Goal: Transaction & Acquisition: Purchase product/service

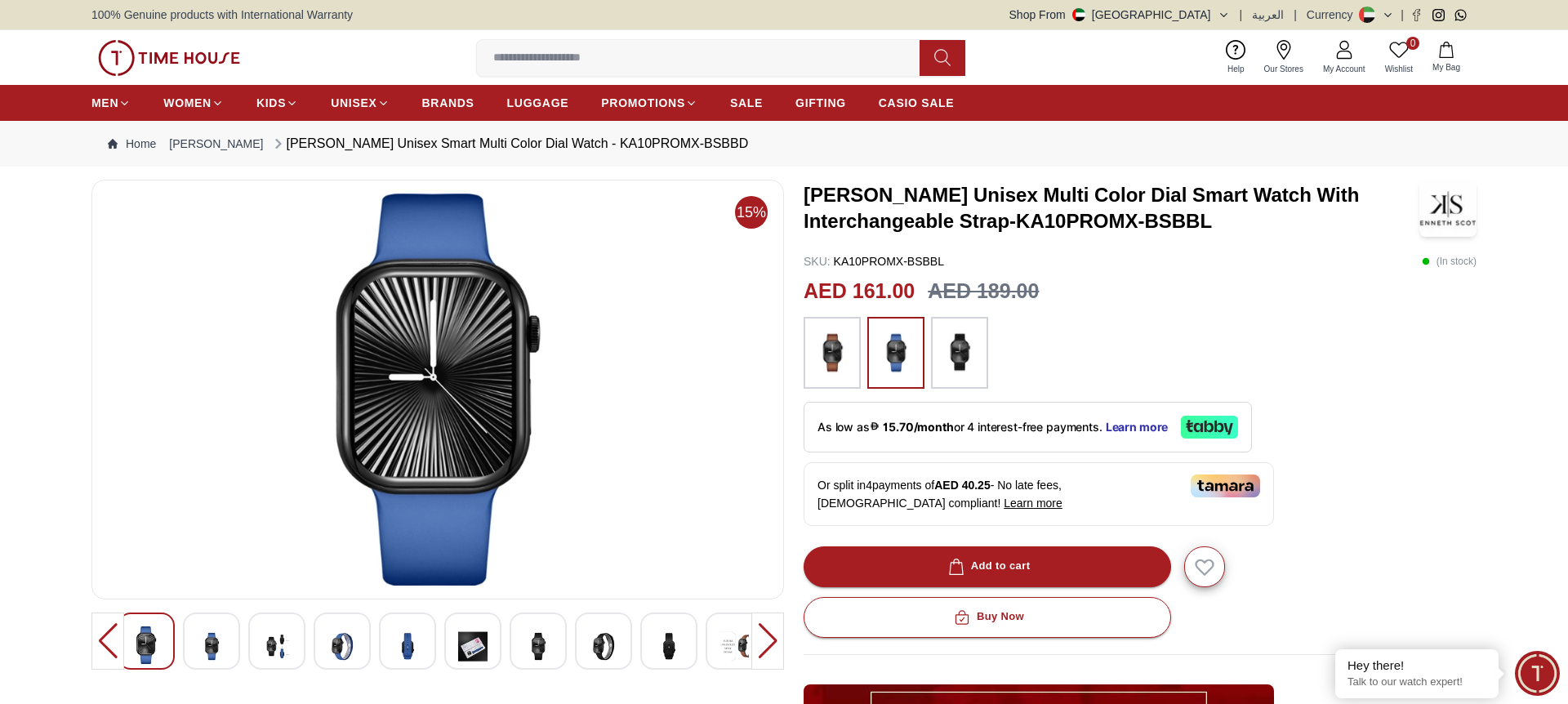
click at [591, 652] on img at bounding box center [603, 646] width 30 height 40
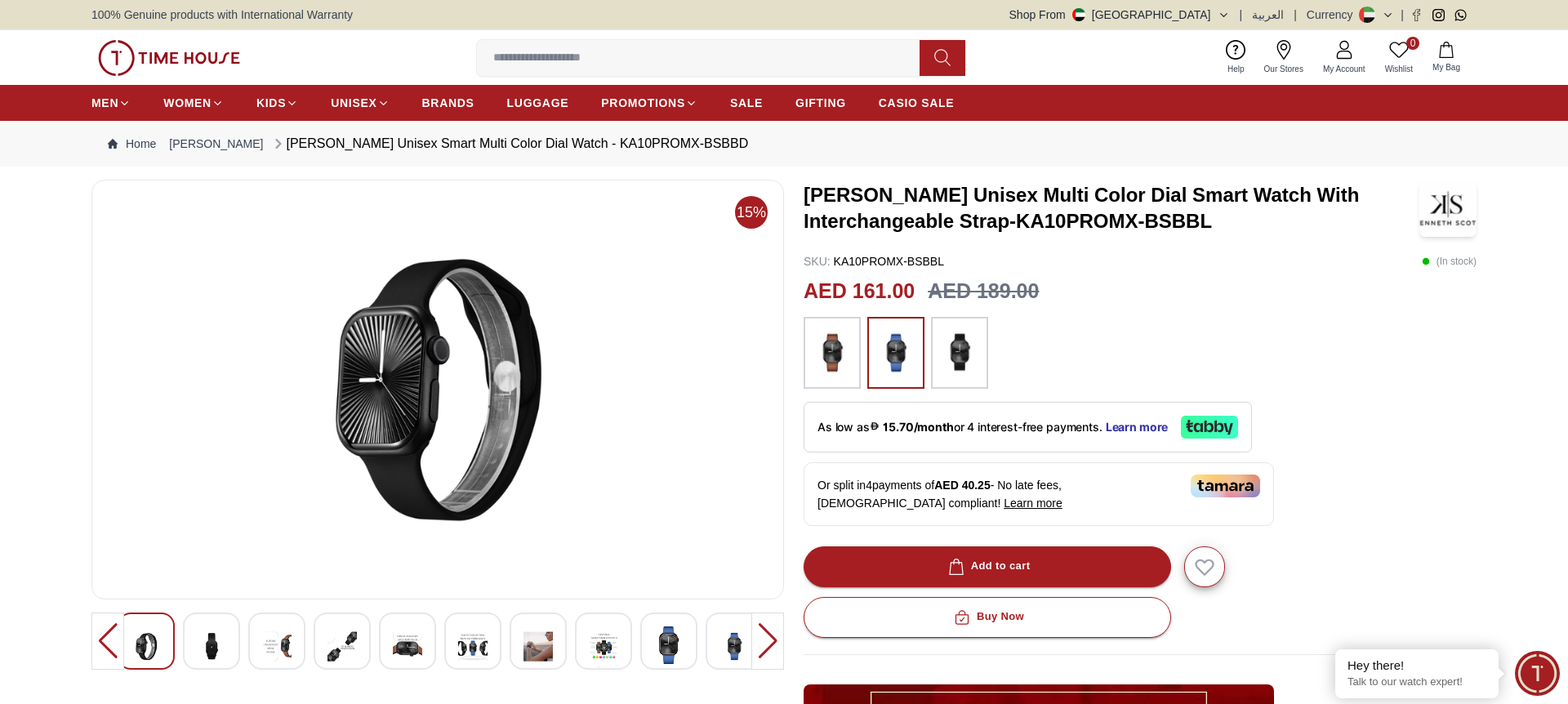
click at [542, 649] on img at bounding box center [538, 646] width 30 height 40
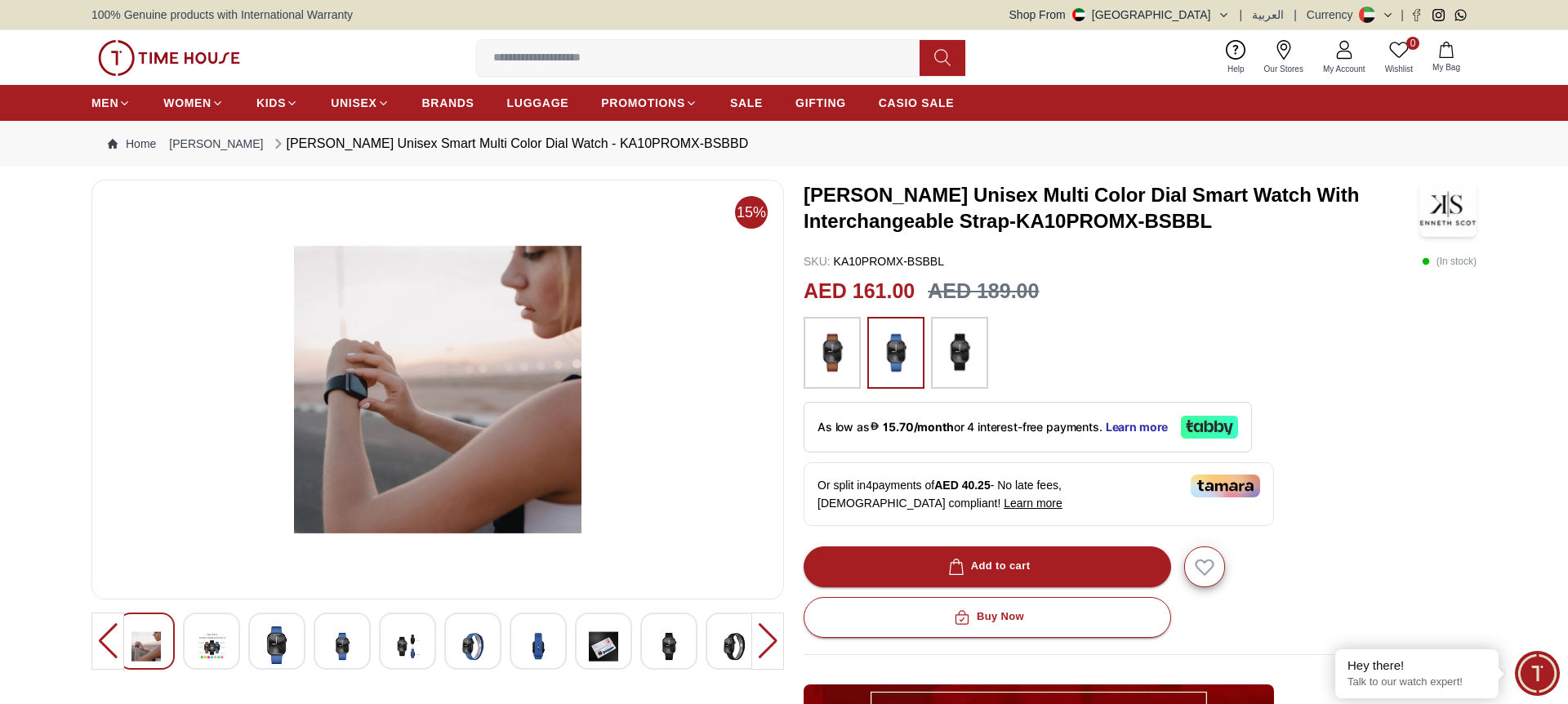
click at [496, 646] on div at bounding box center [473, 641] width 57 height 57
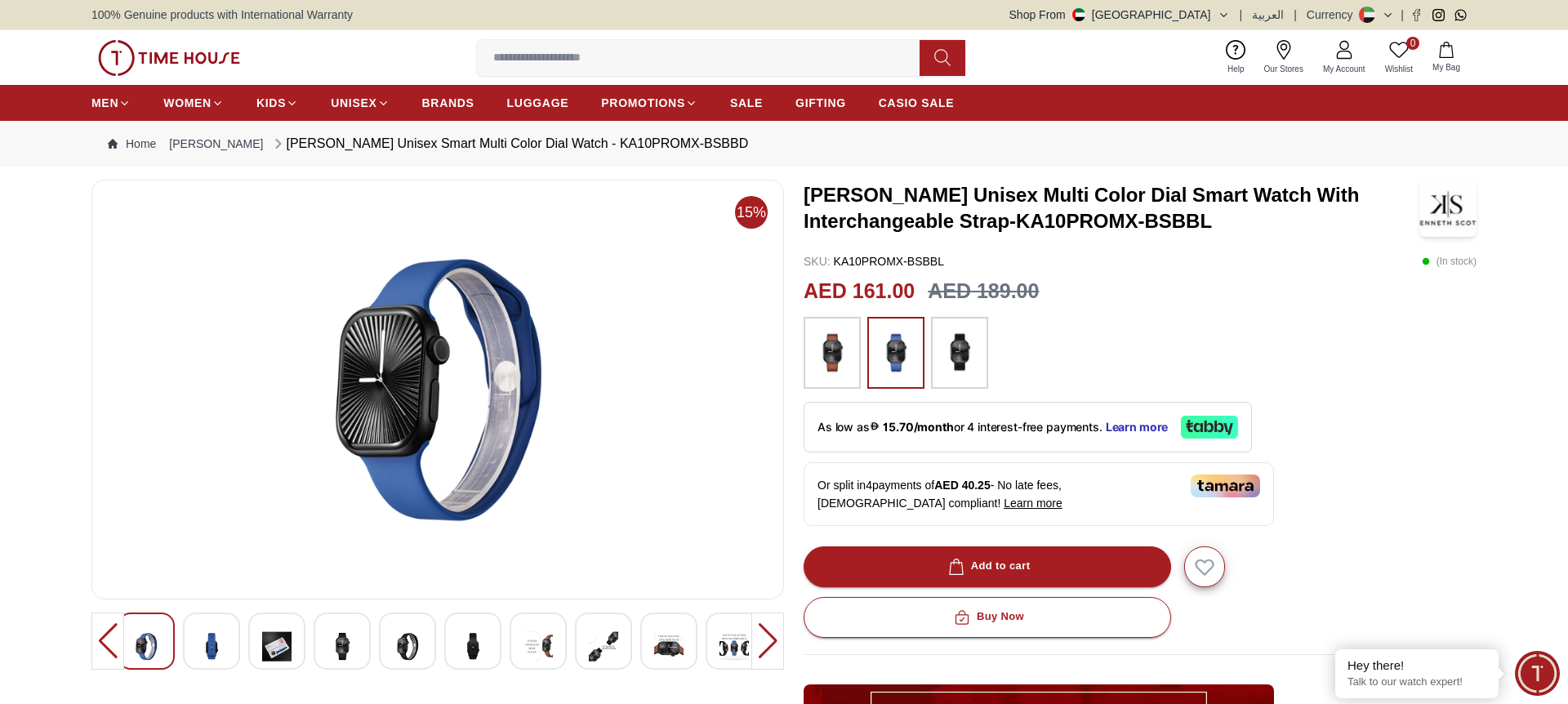
click at [464, 646] on img at bounding box center [472, 646] width 30 height 40
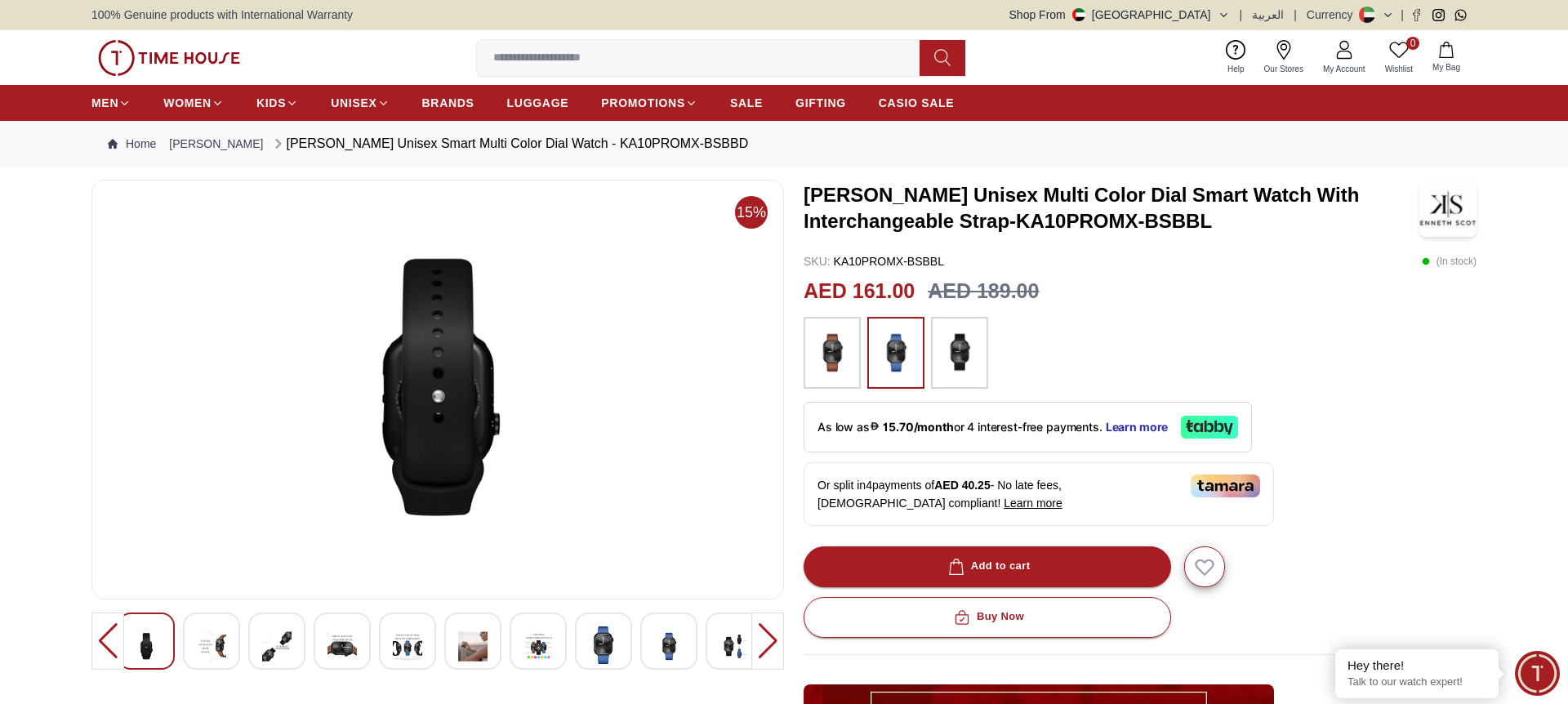
click at [418, 647] on img at bounding box center [407, 646] width 30 height 40
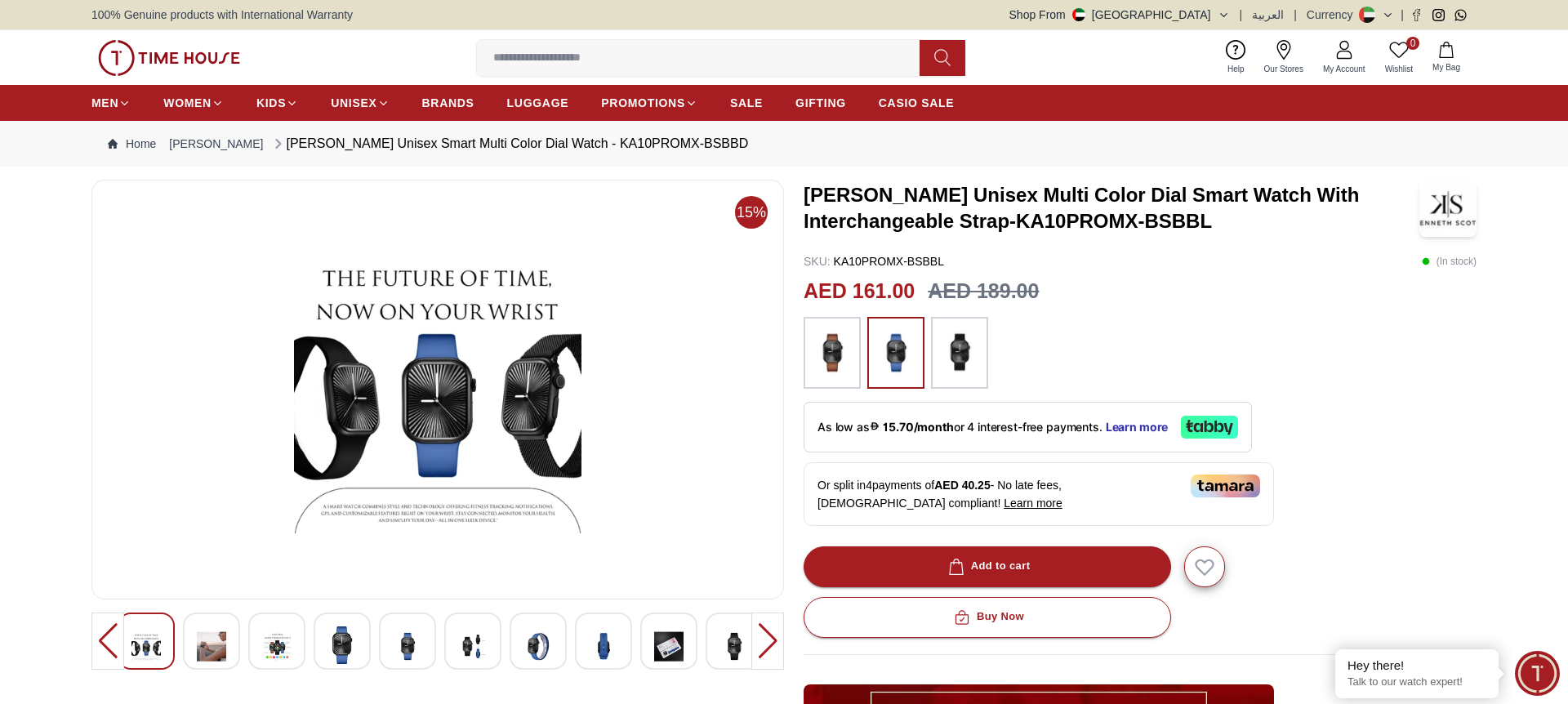
scroll to position [1, 0]
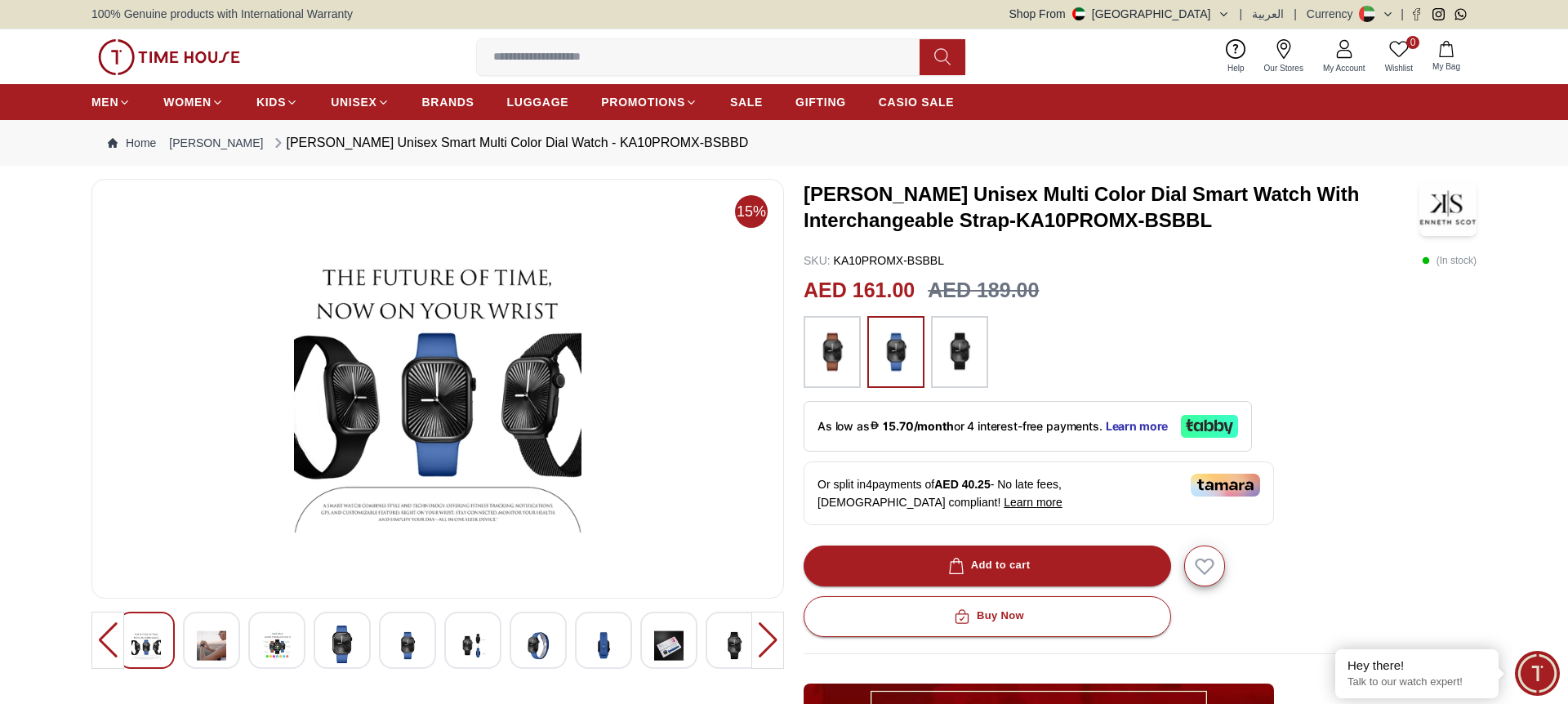
click at [214, 647] on img at bounding box center [211, 645] width 30 height 40
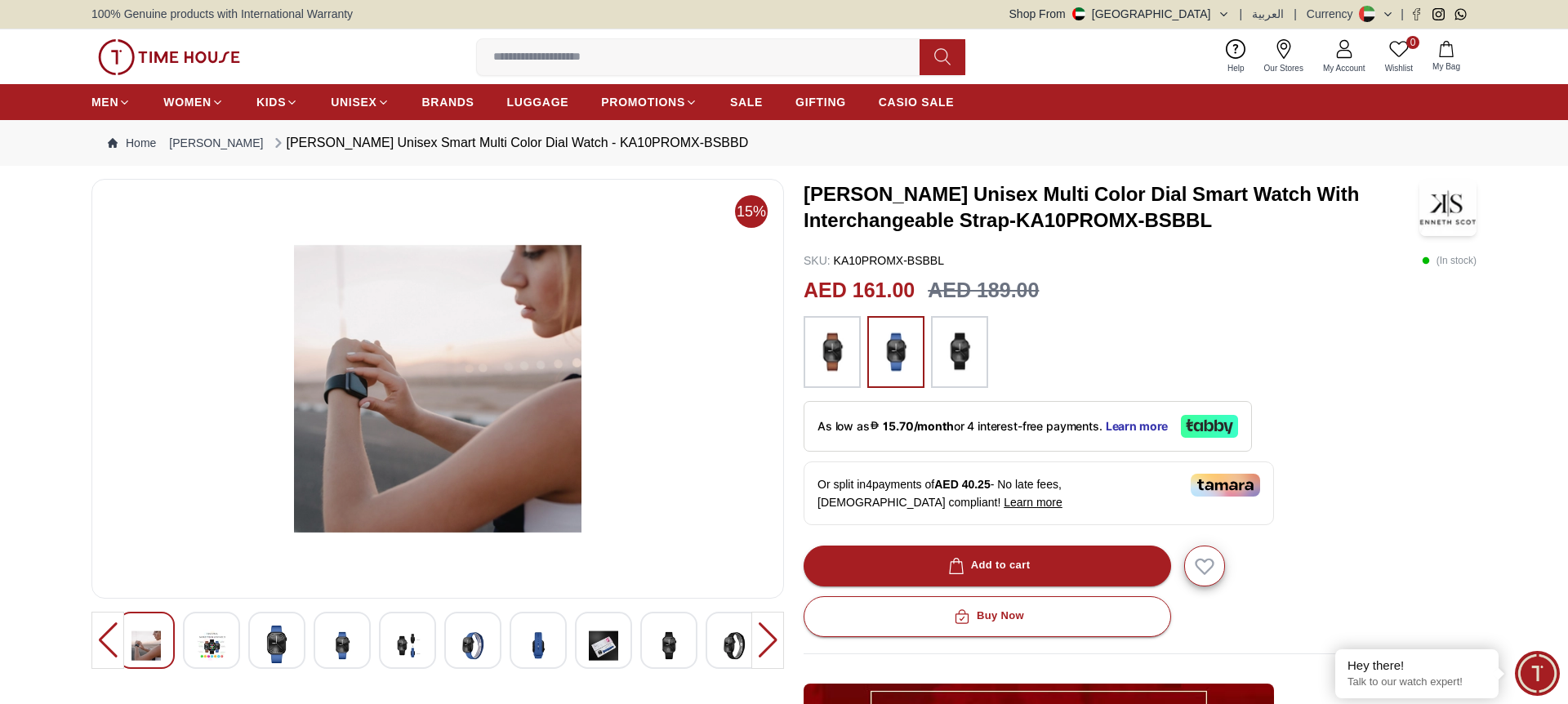
click at [594, 648] on img at bounding box center [603, 645] width 30 height 40
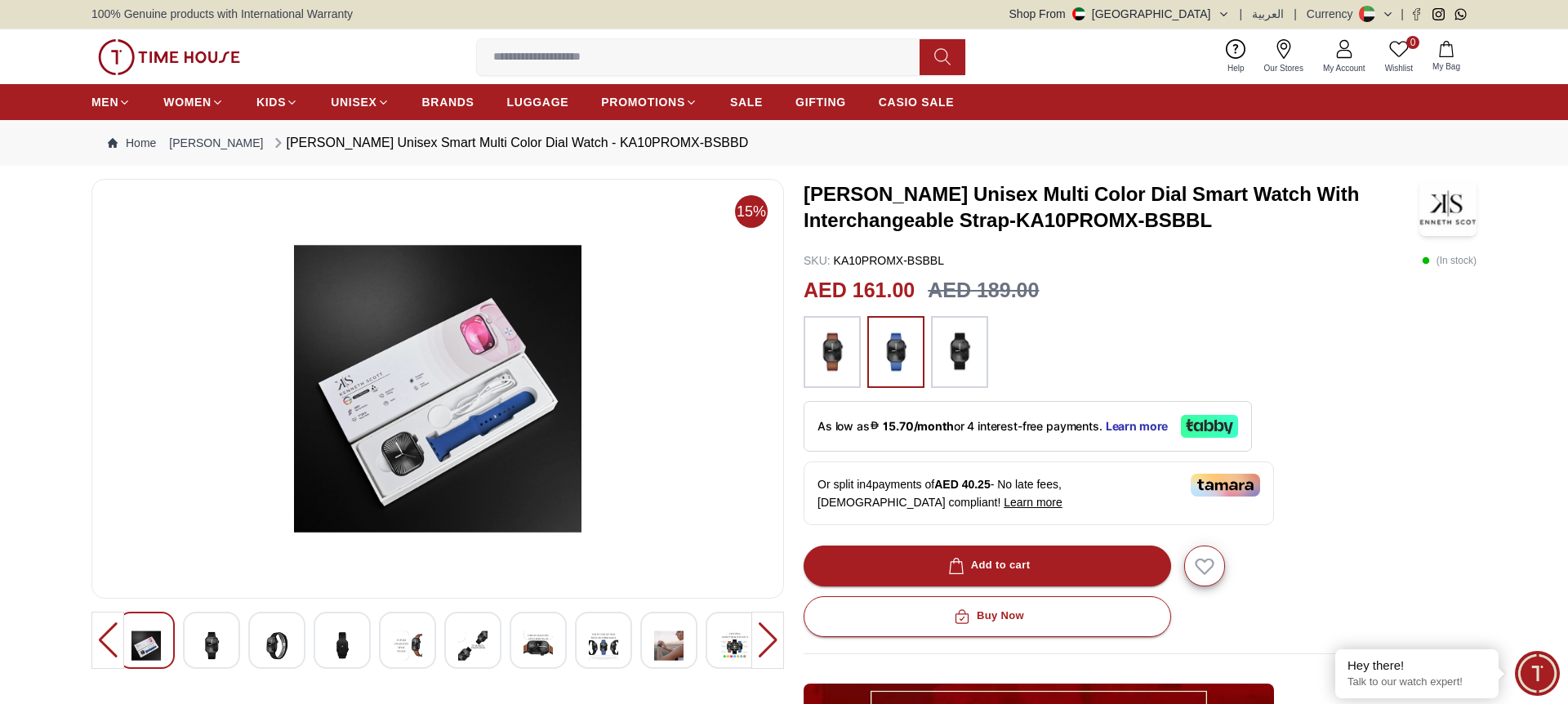
click at [540, 639] on img at bounding box center [538, 645] width 30 height 40
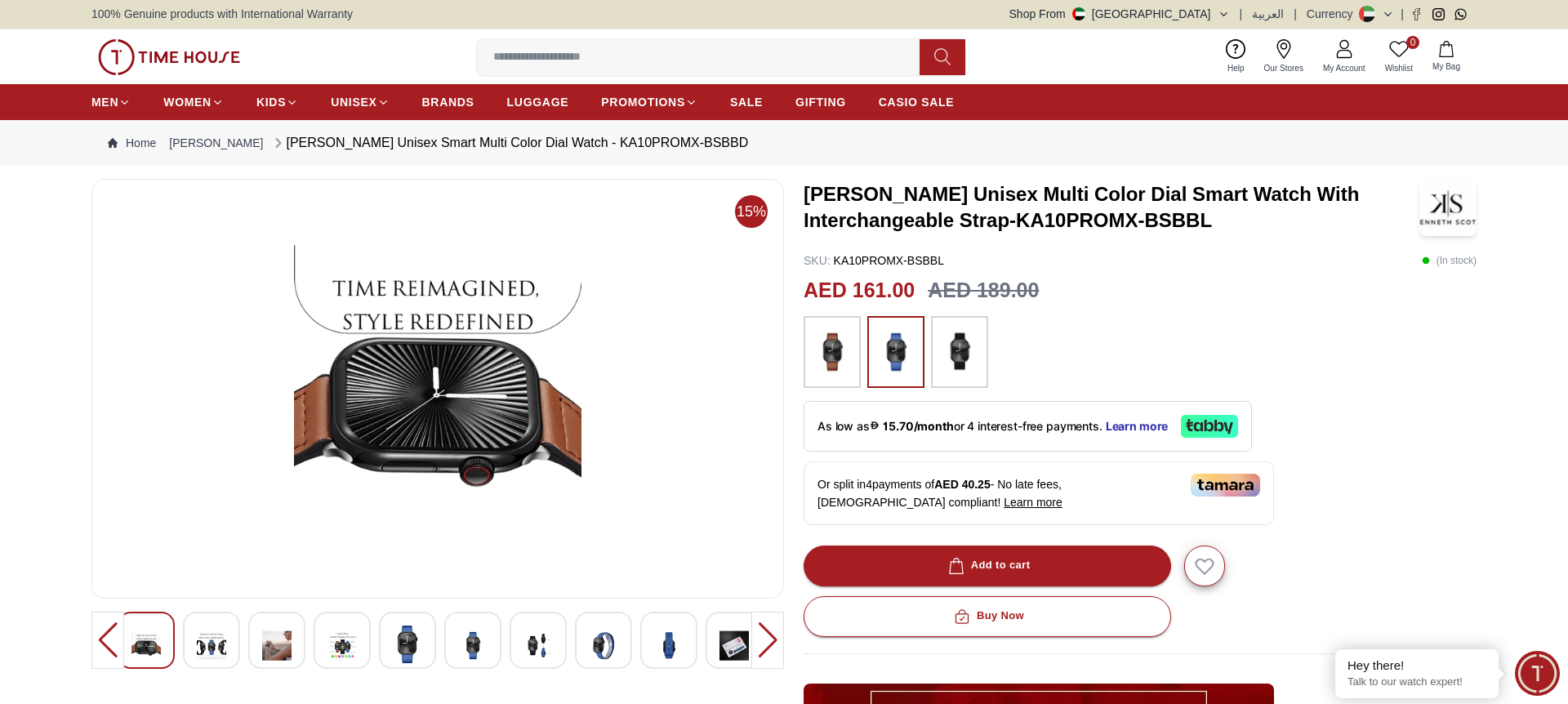
click at [713, 642] on div at bounding box center [734, 640] width 57 height 57
